Goal: Find specific page/section

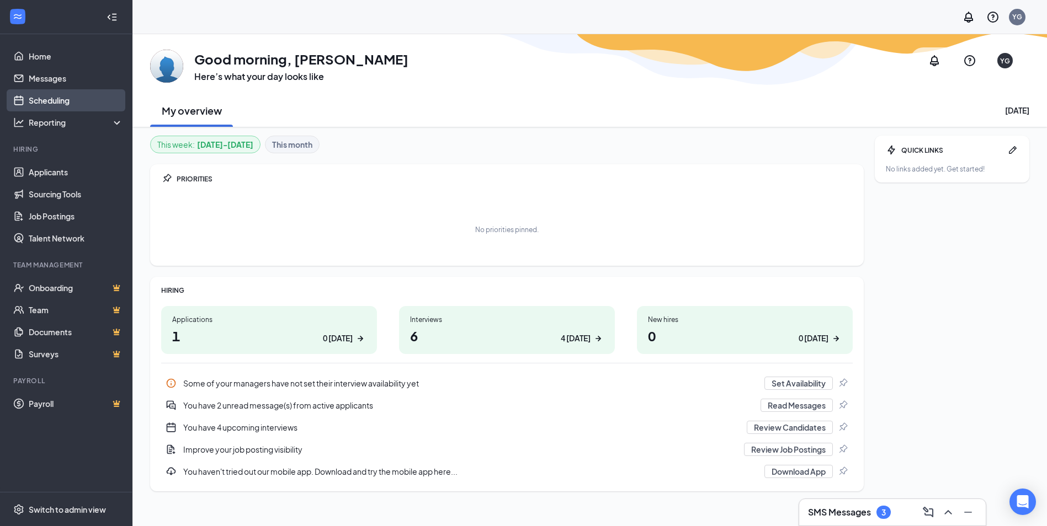
click at [74, 101] on link "Scheduling" at bounding box center [76, 100] width 94 height 22
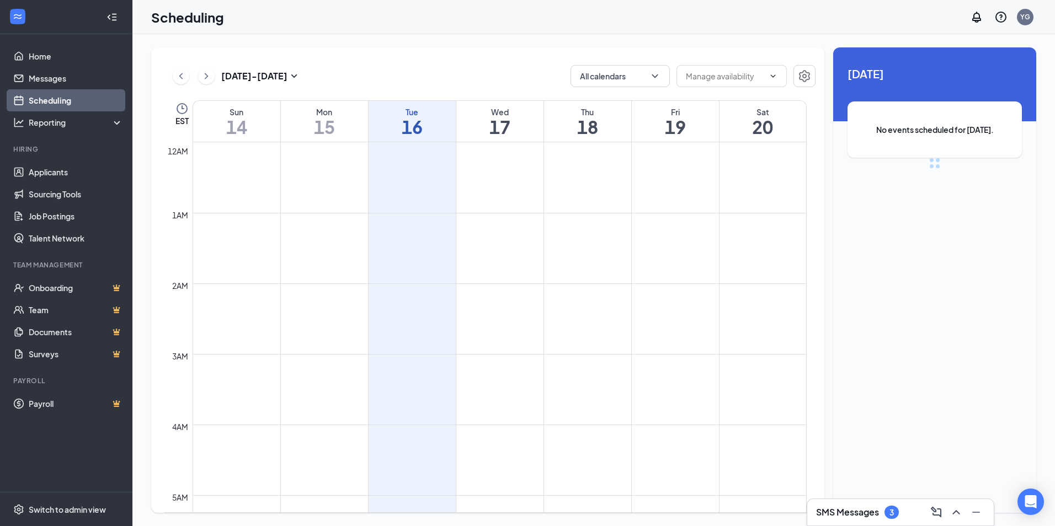
scroll to position [543, 0]
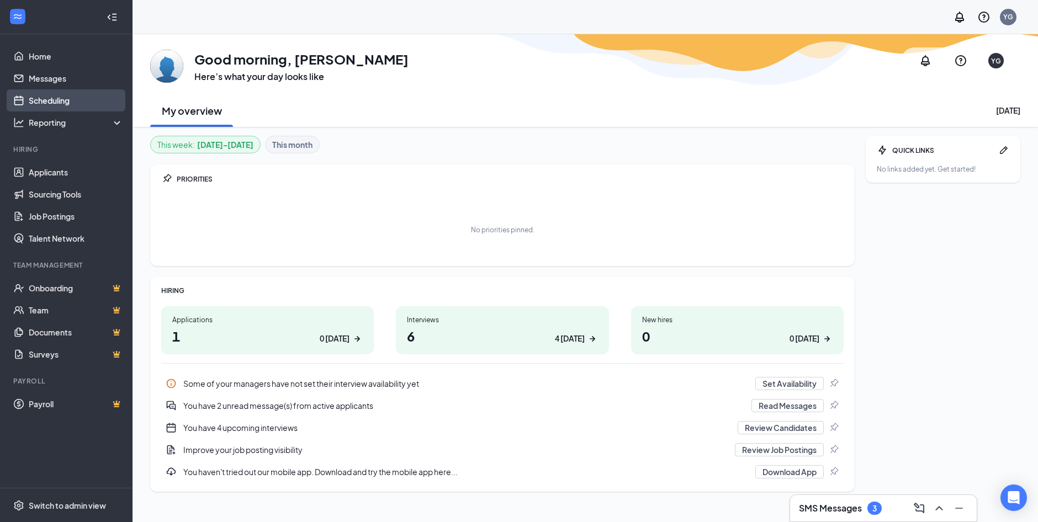
click at [58, 100] on link "Scheduling" at bounding box center [76, 100] width 94 height 22
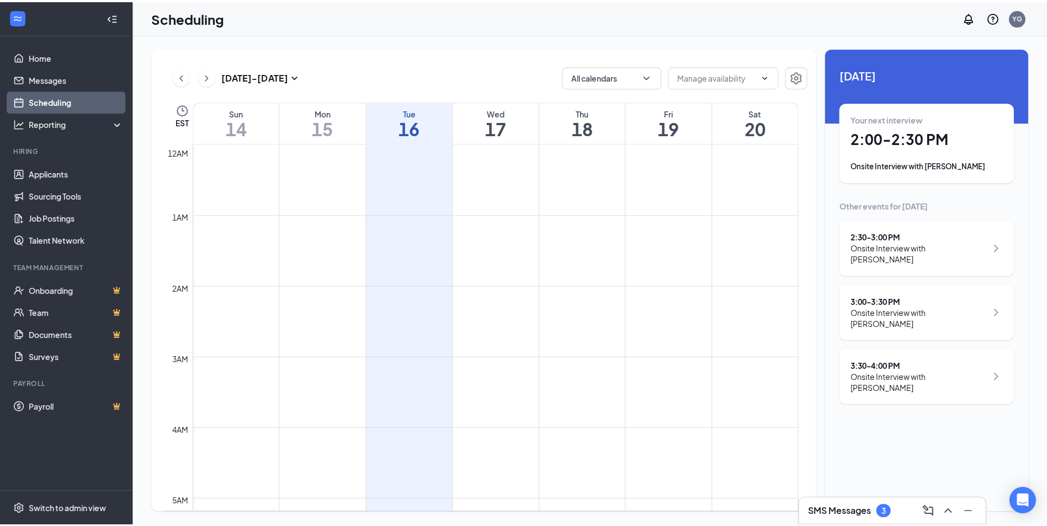
scroll to position [543, 0]
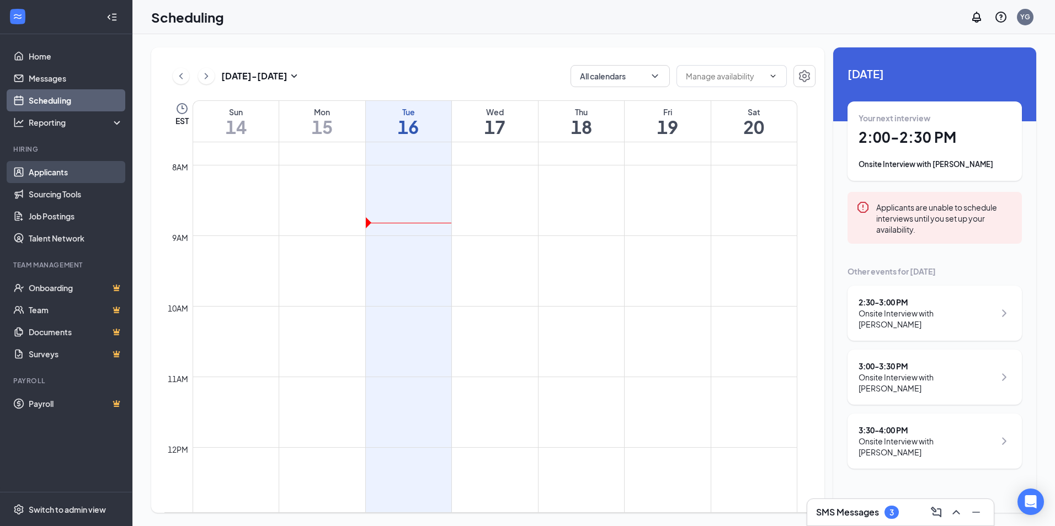
click at [59, 172] on link "Applicants" at bounding box center [76, 172] width 94 height 22
